Goal: Navigation & Orientation: Go to known website

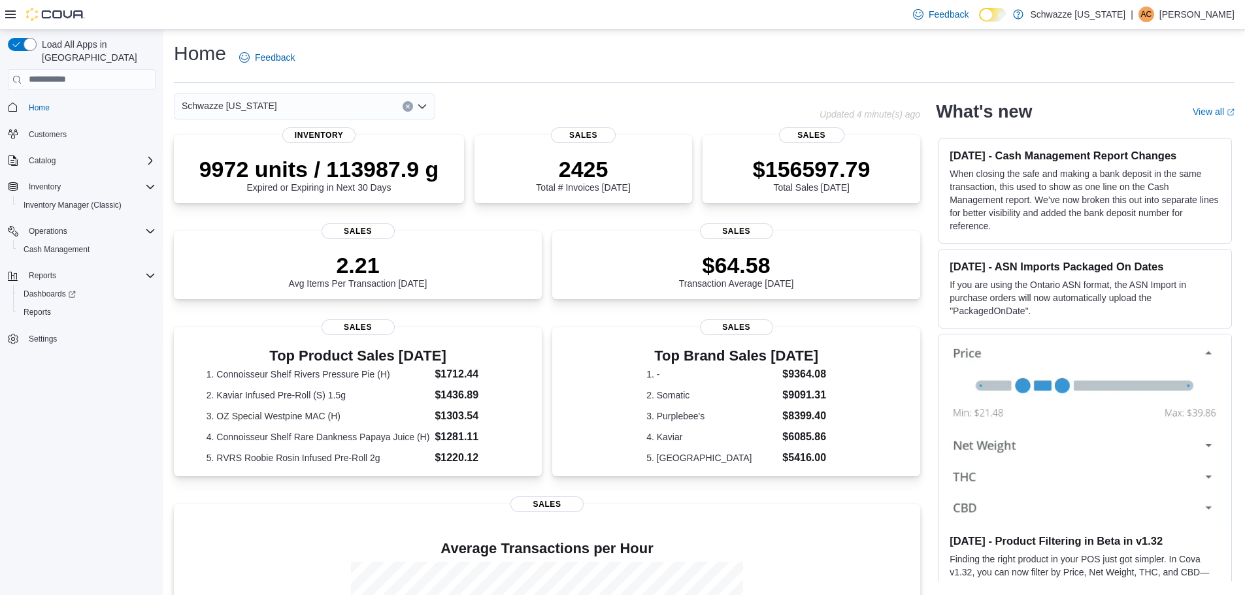
click at [1212, 21] on p "[PERSON_NAME]" at bounding box center [1197, 15] width 75 height 16
click at [1150, 135] on button "Sign Out" at bounding box center [1169, 127] width 120 height 21
